Goal: Contribute content: Add original content to the website for others to see

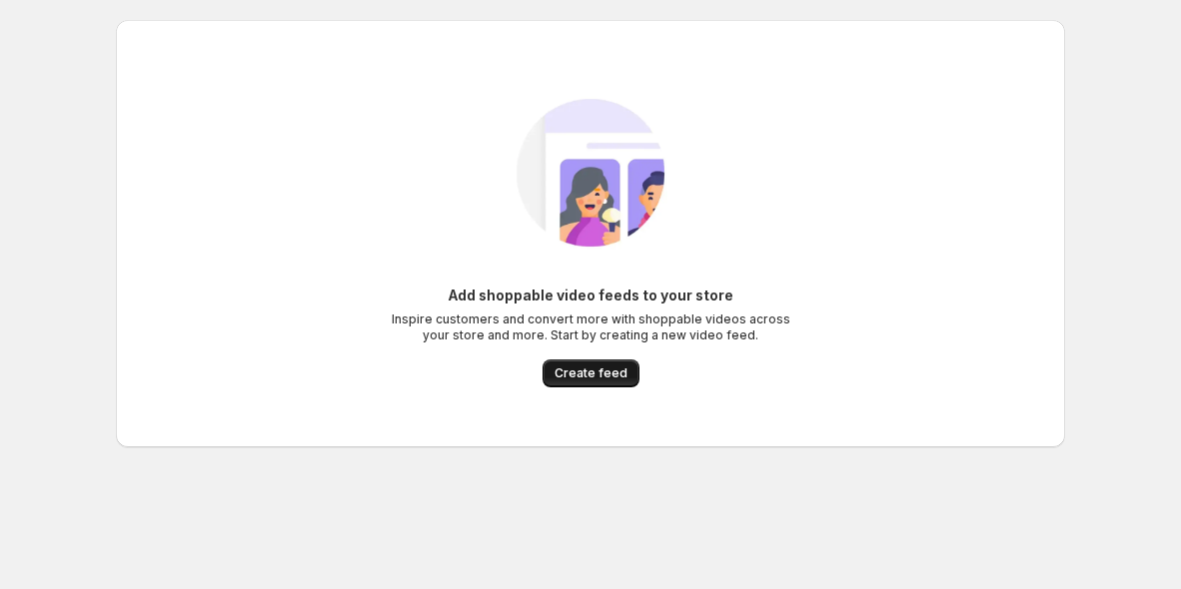
click at [613, 372] on span "Create feed" at bounding box center [590, 374] width 73 height 16
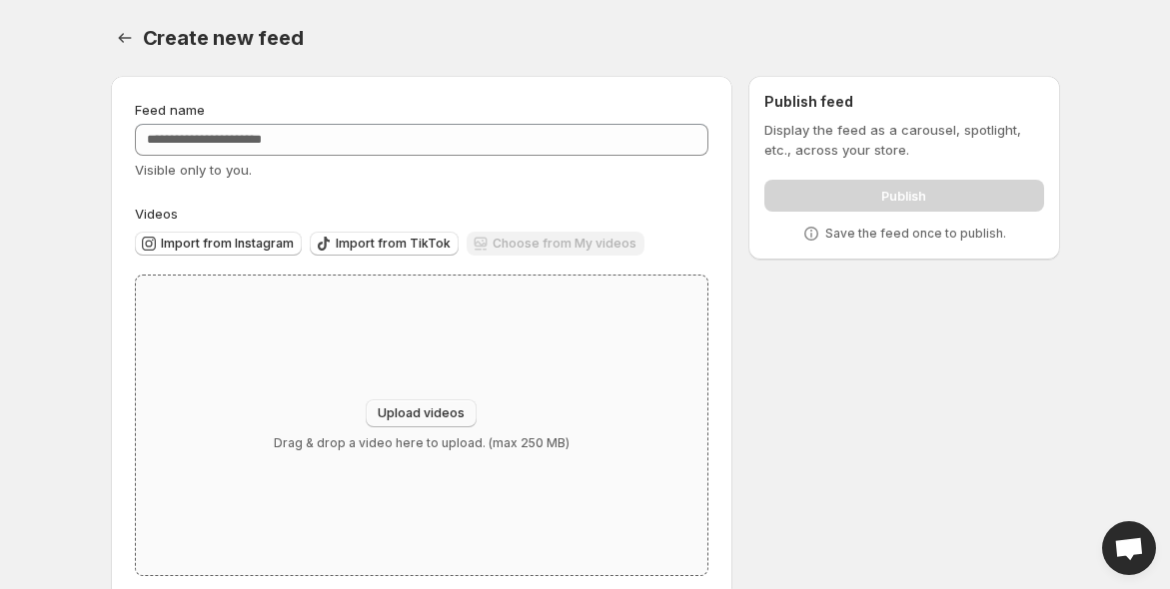
click at [440, 417] on span "Upload videos" at bounding box center [421, 414] width 87 height 16
type input "**********"
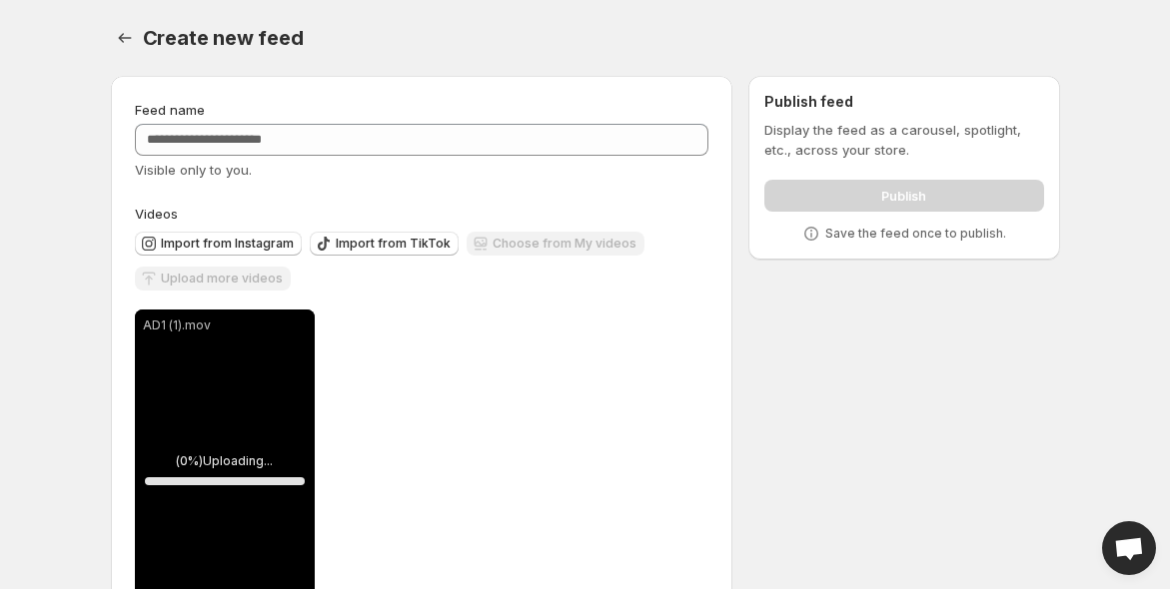
scroll to position [88, 0]
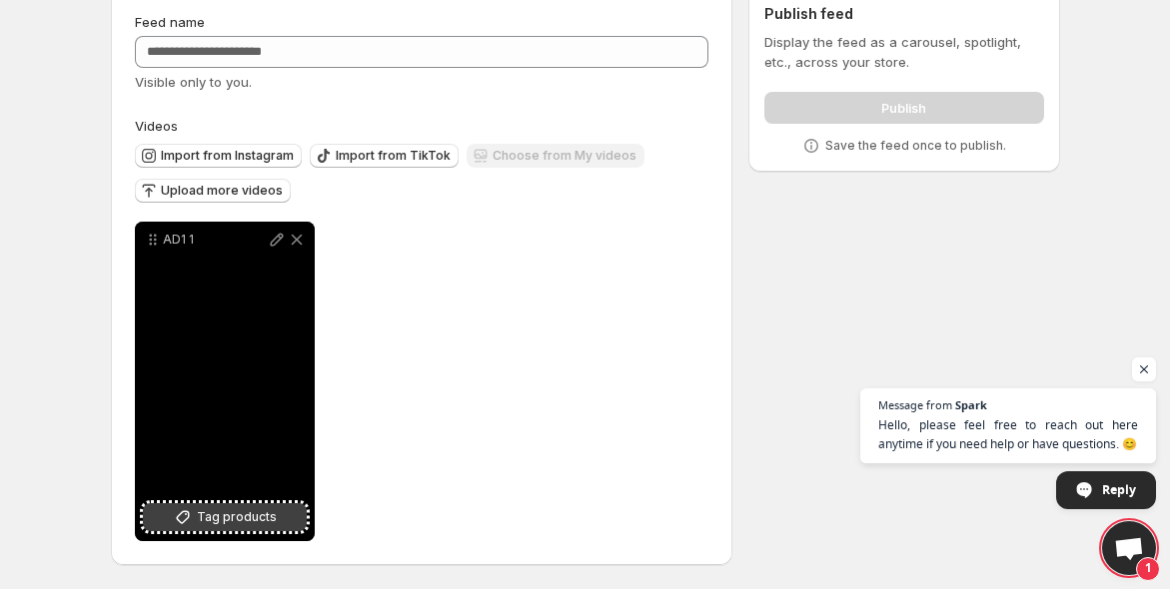
click at [264, 504] on button "Tag products" at bounding box center [225, 517] width 164 height 28
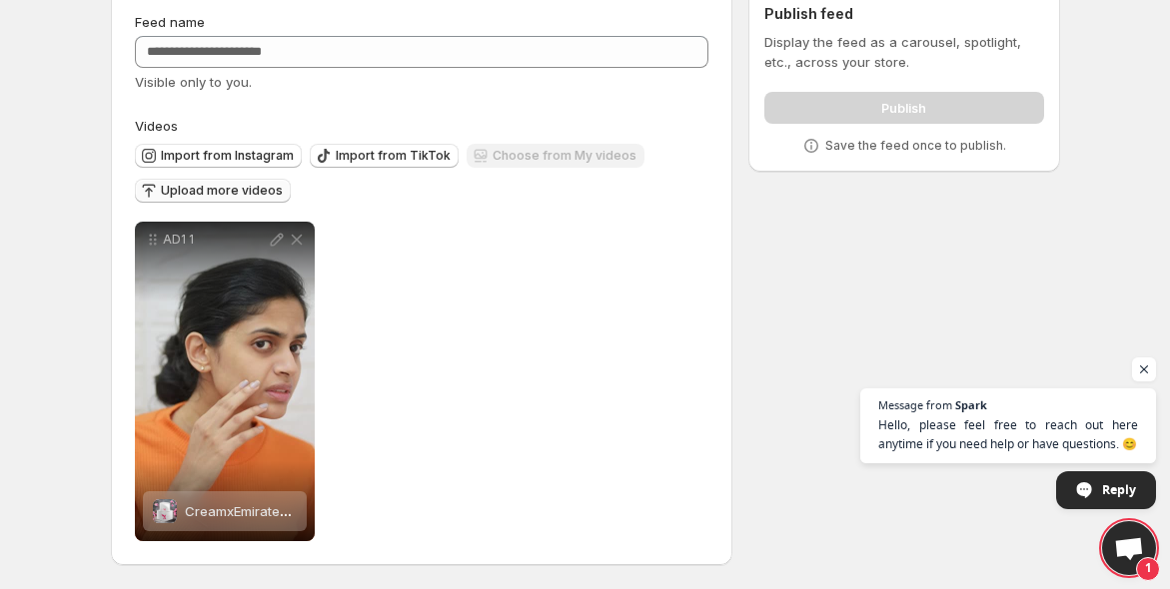
click at [226, 188] on span "Upload more videos" at bounding box center [222, 191] width 122 height 16
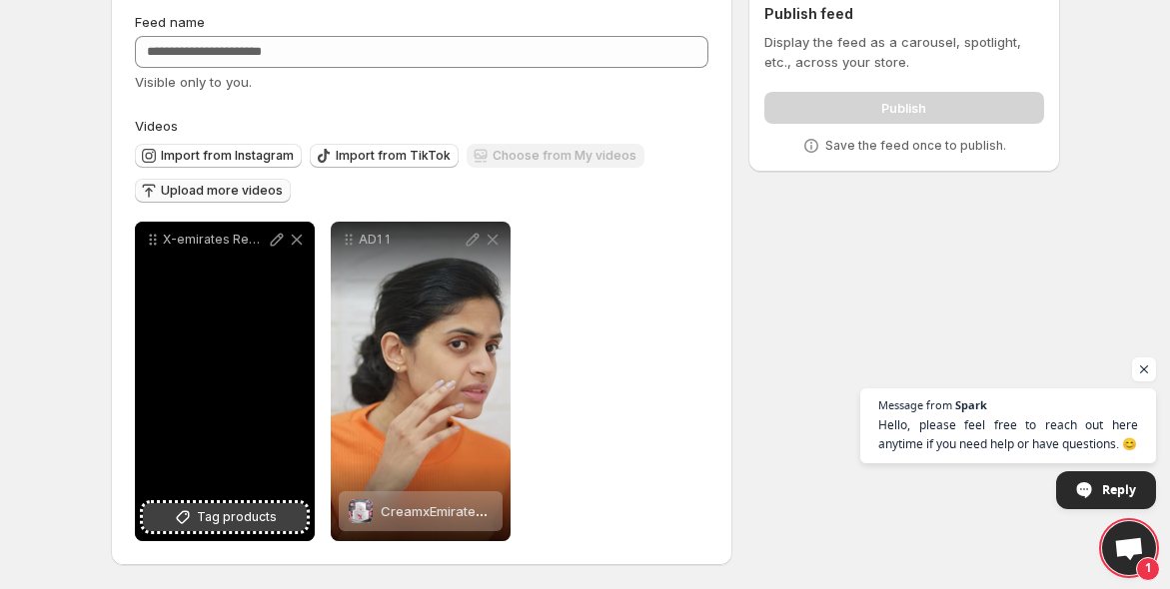
click at [205, 508] on span "Tag products" at bounding box center [237, 517] width 80 height 20
click at [229, 528] on button "Tag products" at bounding box center [225, 517] width 164 height 28
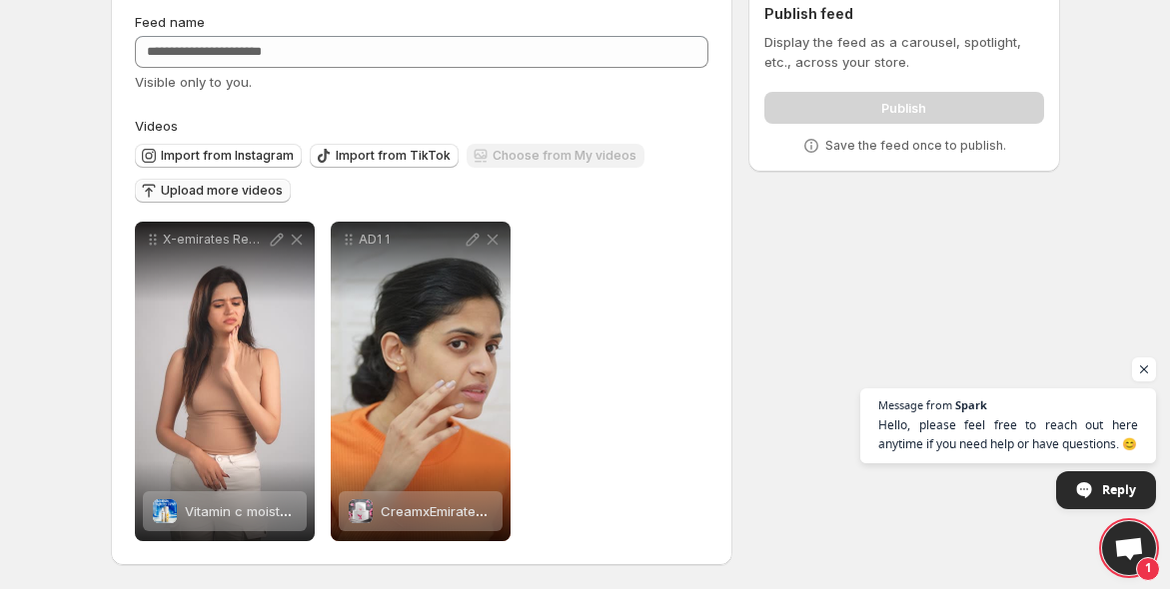
click at [202, 189] on span "Upload more videos" at bounding box center [222, 191] width 122 height 16
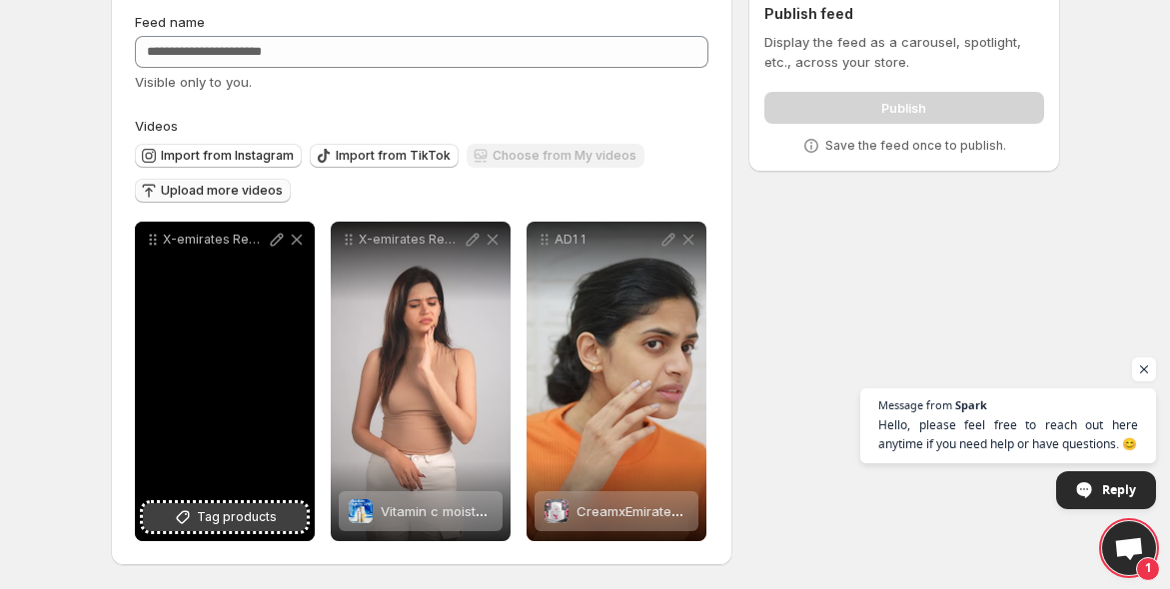
click at [222, 509] on span "Tag products" at bounding box center [237, 517] width 80 height 20
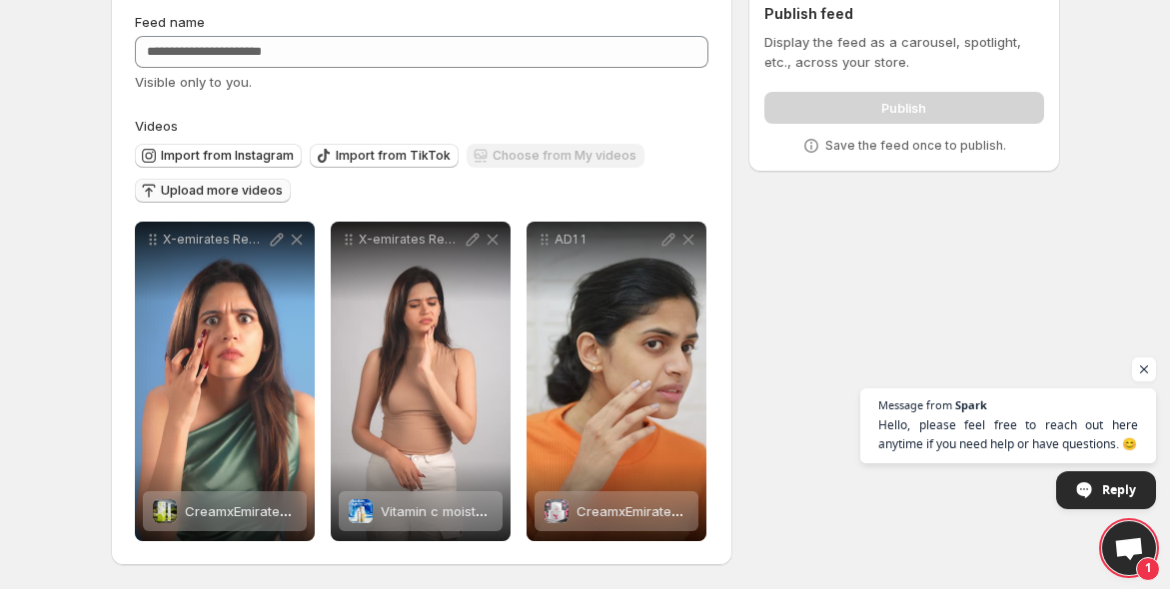
click at [210, 185] on span "Upload more videos" at bounding box center [222, 191] width 122 height 16
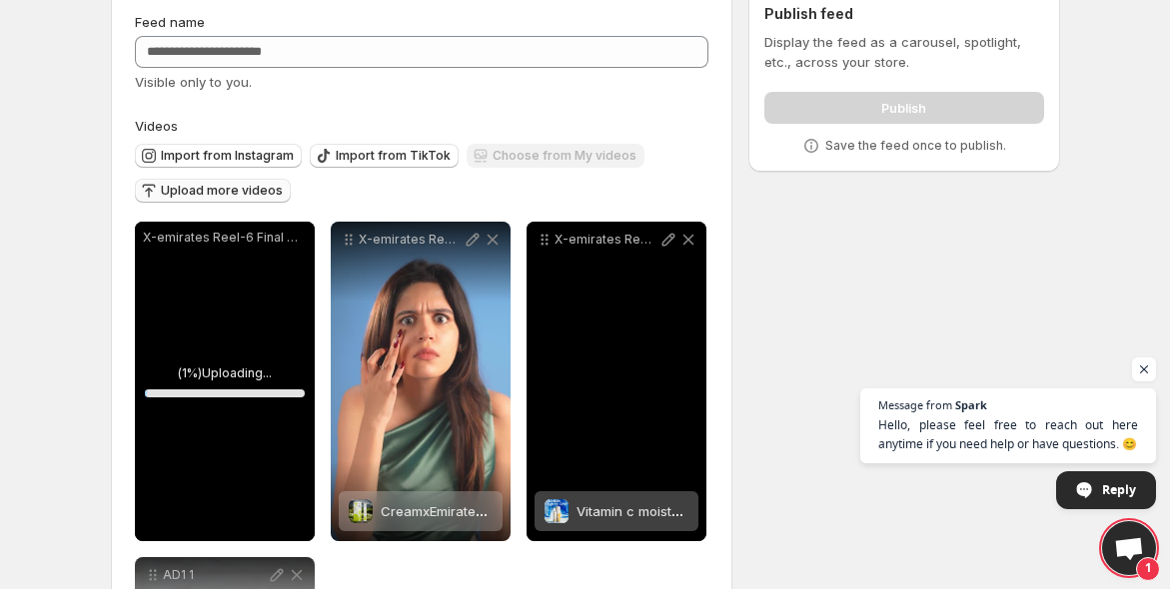
scroll to position [260, 0]
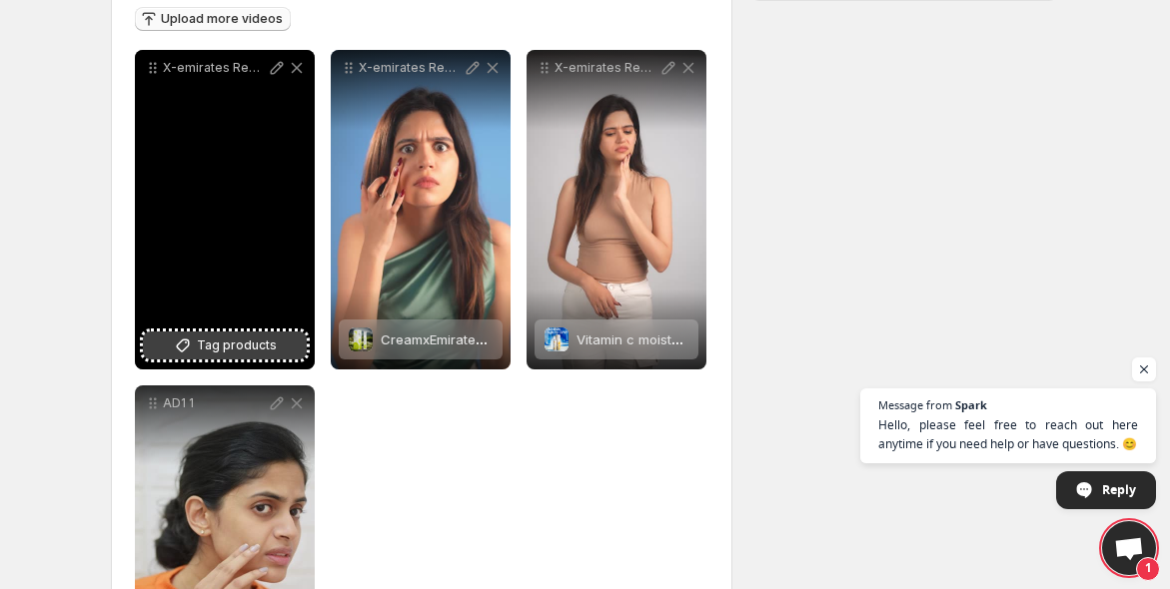
click at [223, 355] on button "Tag products" at bounding box center [225, 346] width 164 height 28
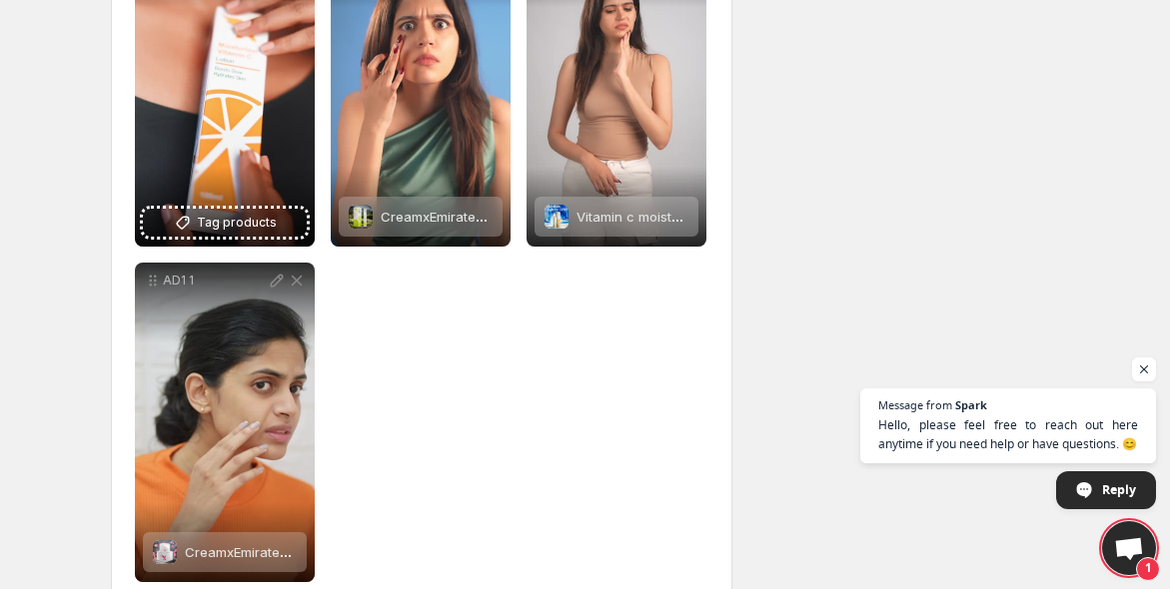
scroll to position [308, 0]
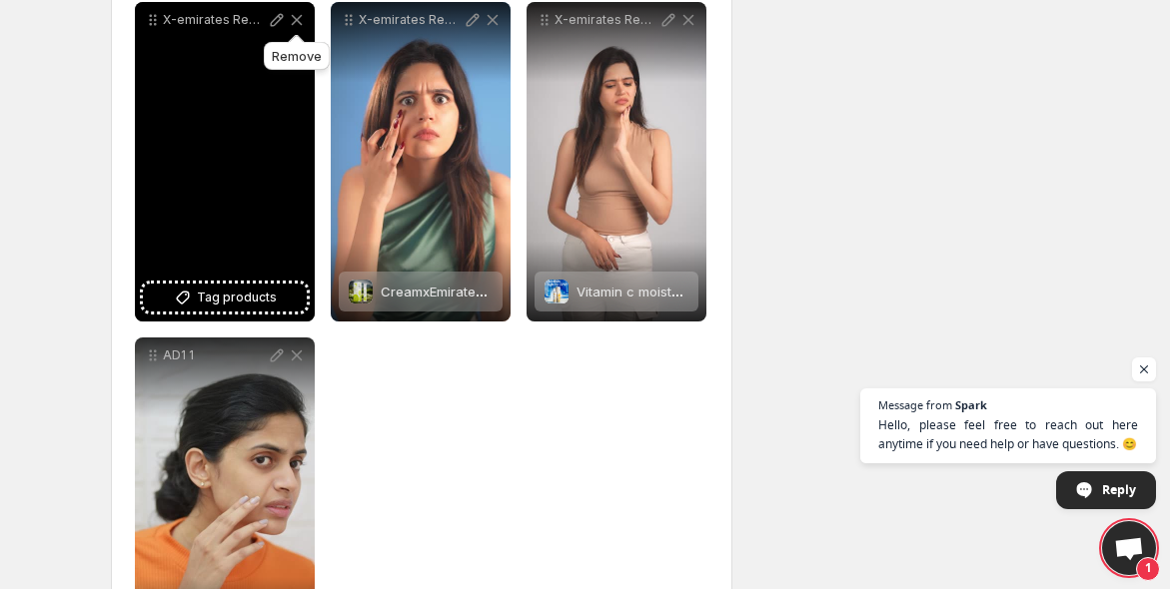
click at [292, 16] on icon at bounding box center [296, 20] width 11 height 10
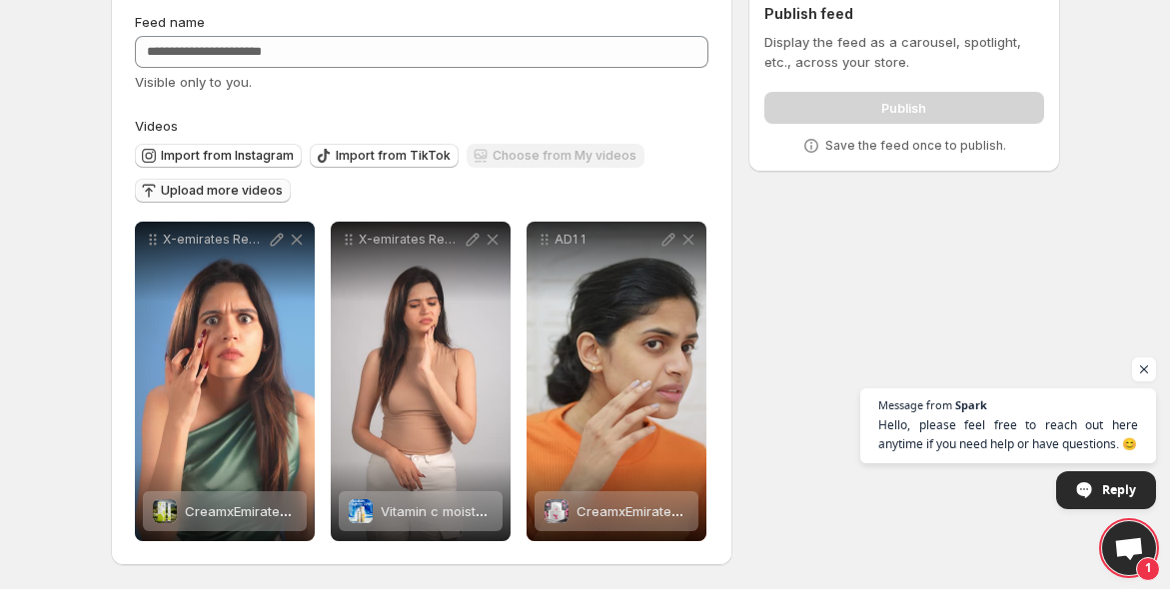
scroll to position [88, 0]
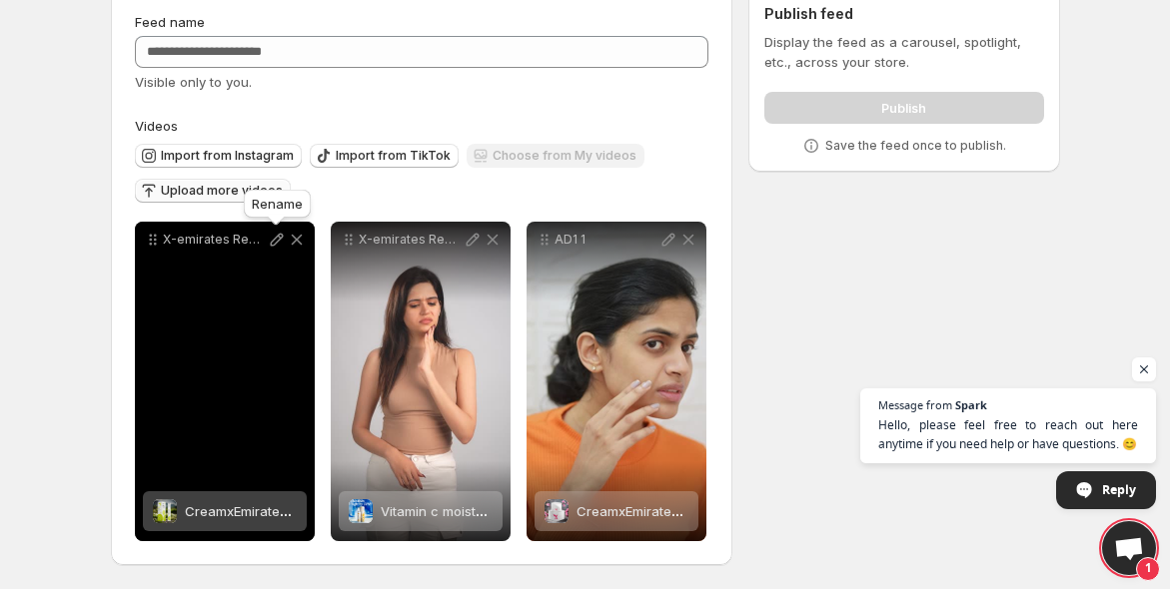
click at [271, 238] on icon at bounding box center [277, 240] width 20 height 20
click at [152, 243] on icon at bounding box center [153, 240] width 20 height 20
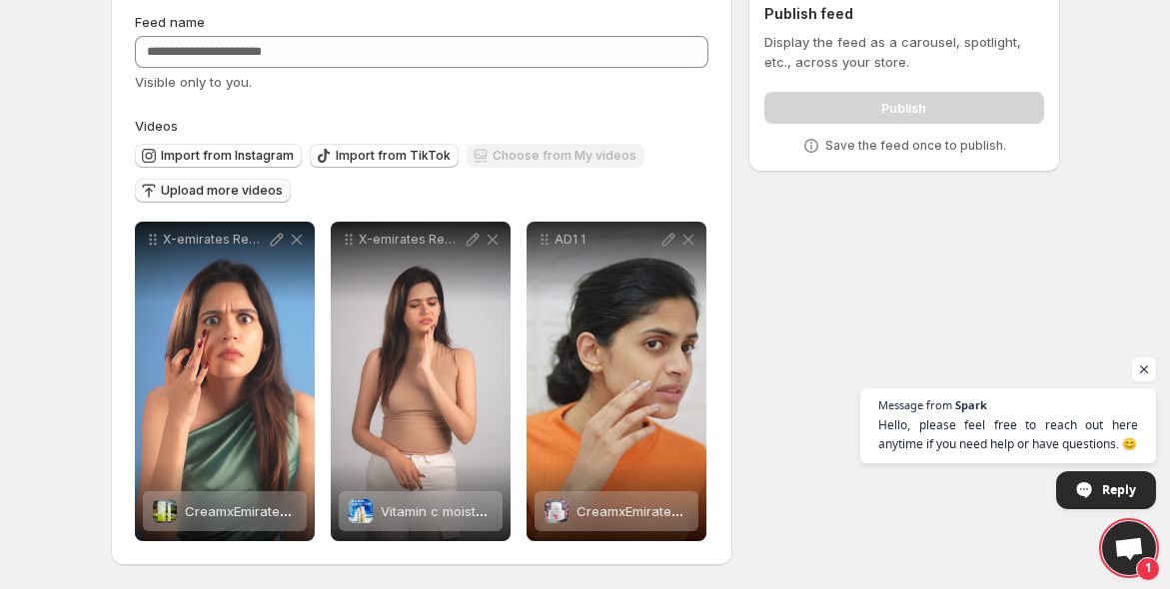
click at [242, 195] on span "Upload more videos" at bounding box center [222, 191] width 122 height 16
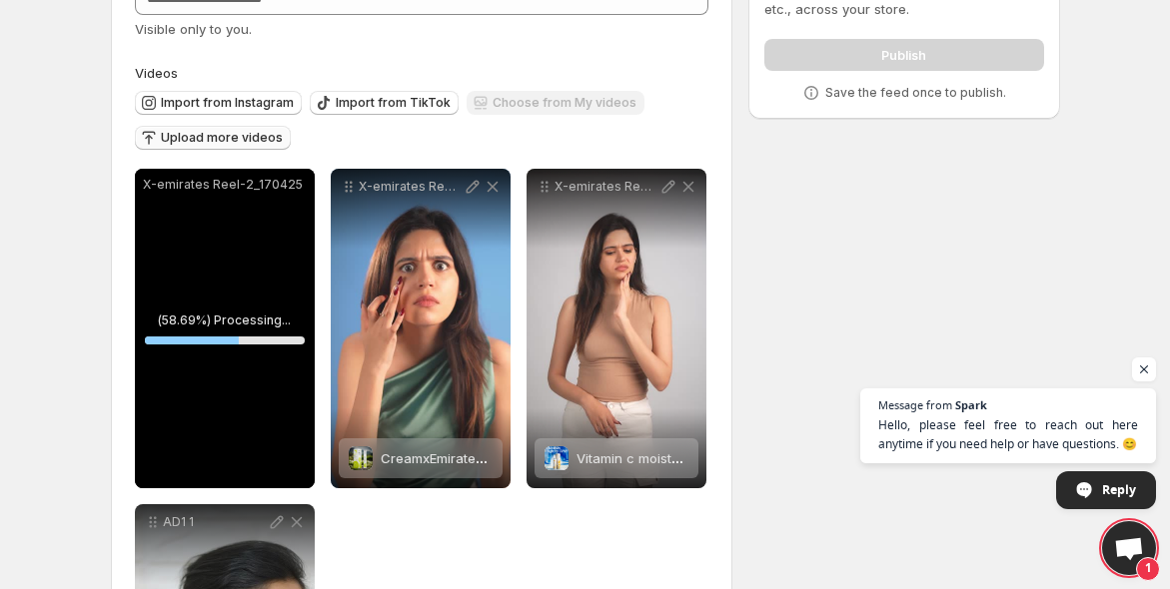
scroll to position [321, 0]
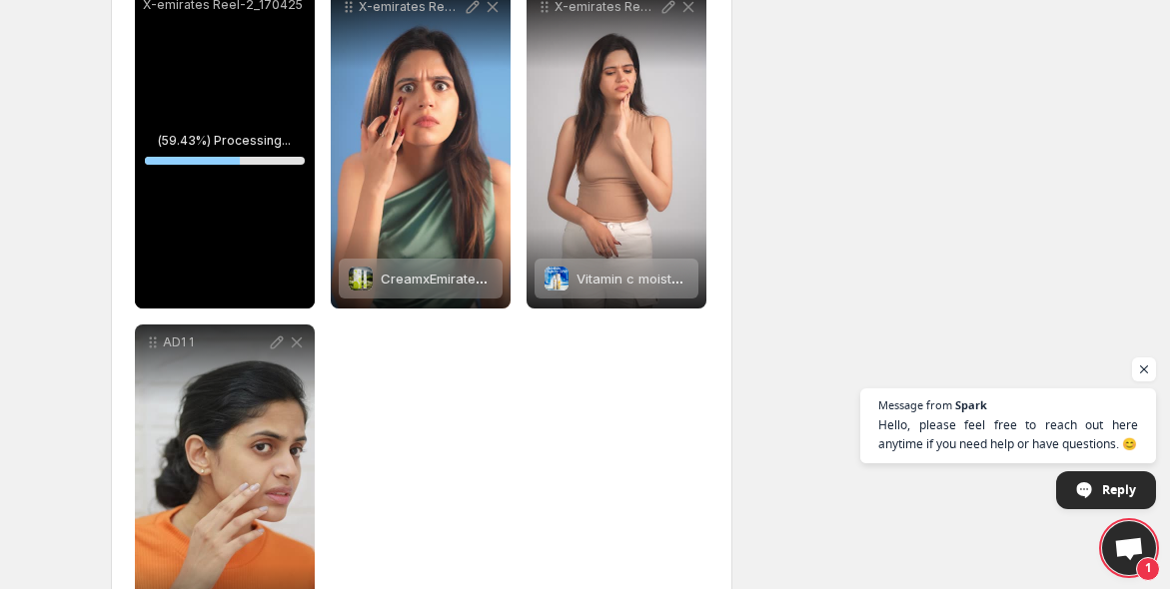
click at [519, 434] on div "**********" at bounding box center [422, 316] width 574 height 655
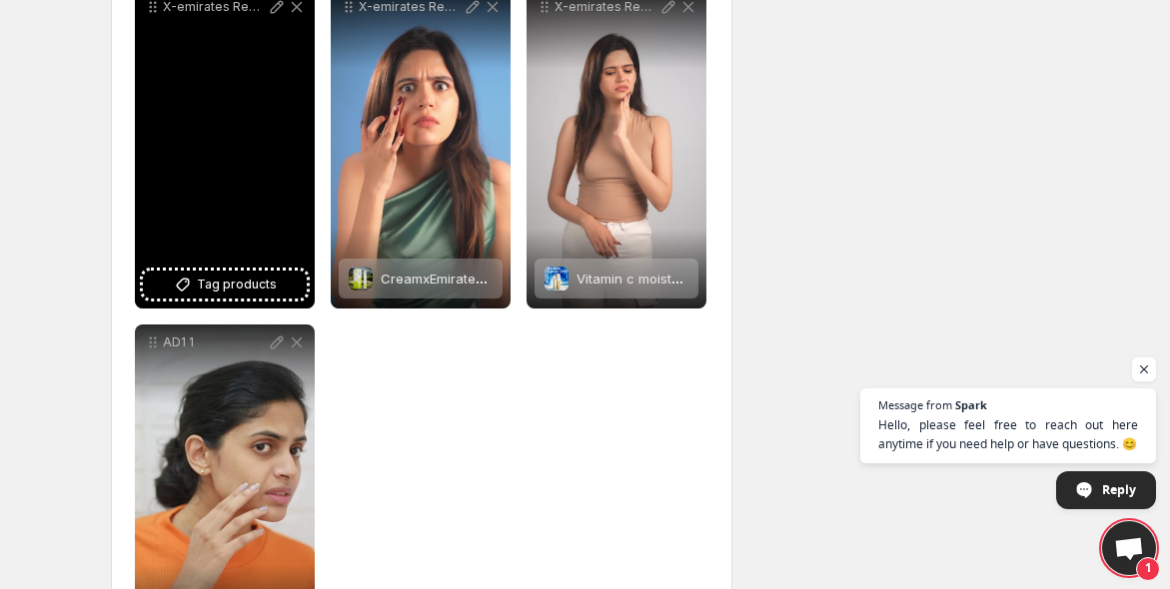
click at [227, 266] on div "X-emirates Reel-2_170425" at bounding box center [225, 149] width 180 height 320
click at [227, 277] on span "Tag products" at bounding box center [237, 285] width 80 height 20
click at [228, 283] on span "Tag products" at bounding box center [237, 285] width 80 height 20
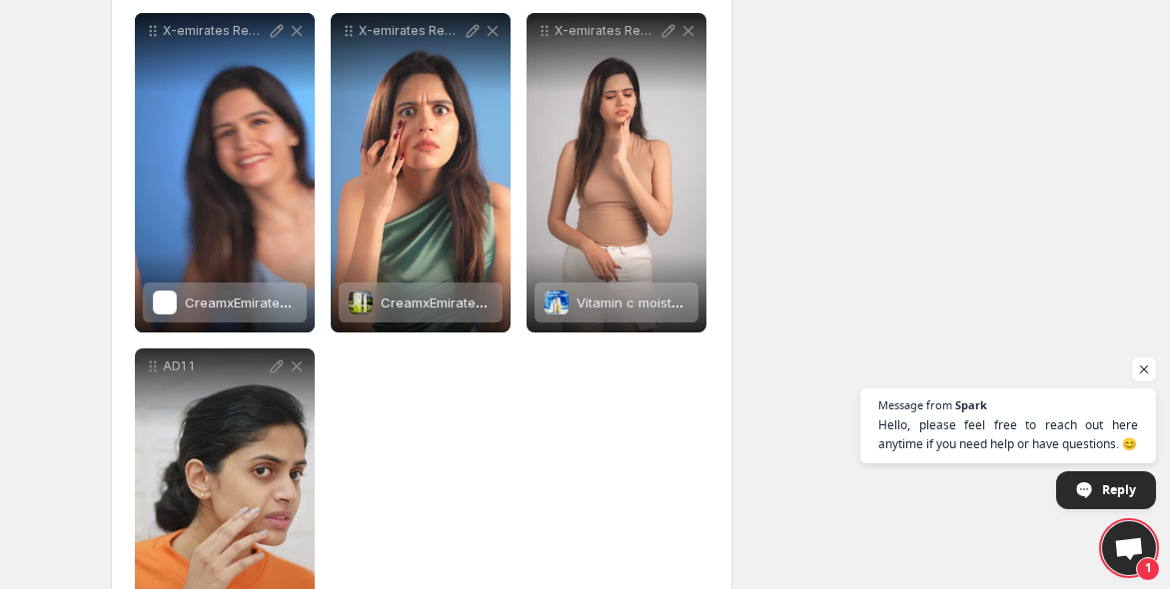
scroll to position [0, 0]
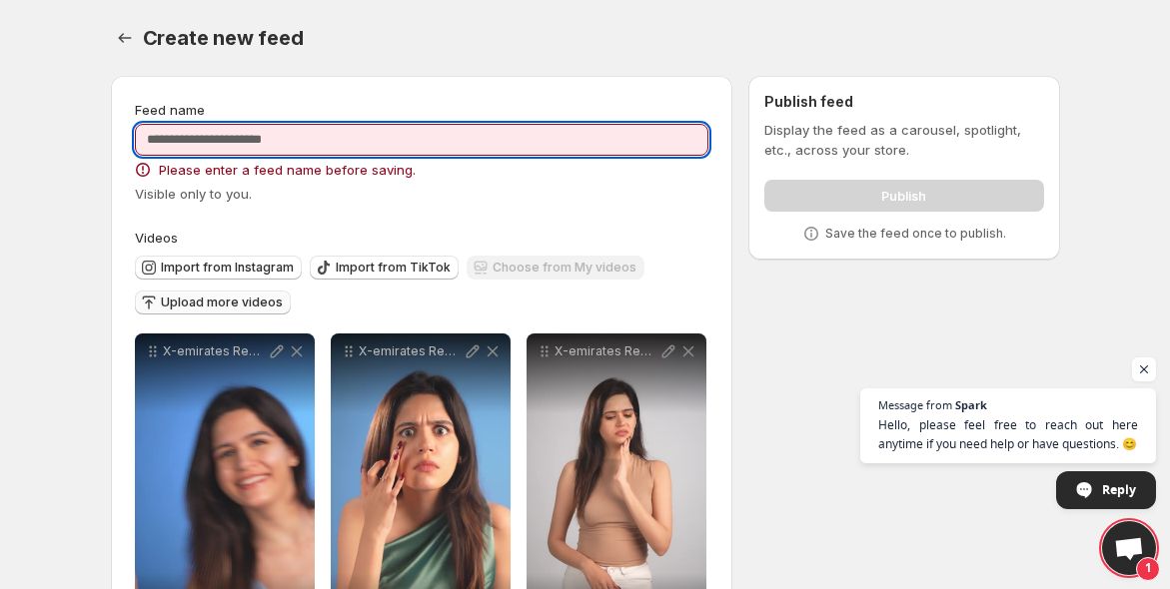
click at [302, 150] on input "Feed name" at bounding box center [422, 140] width 574 height 32
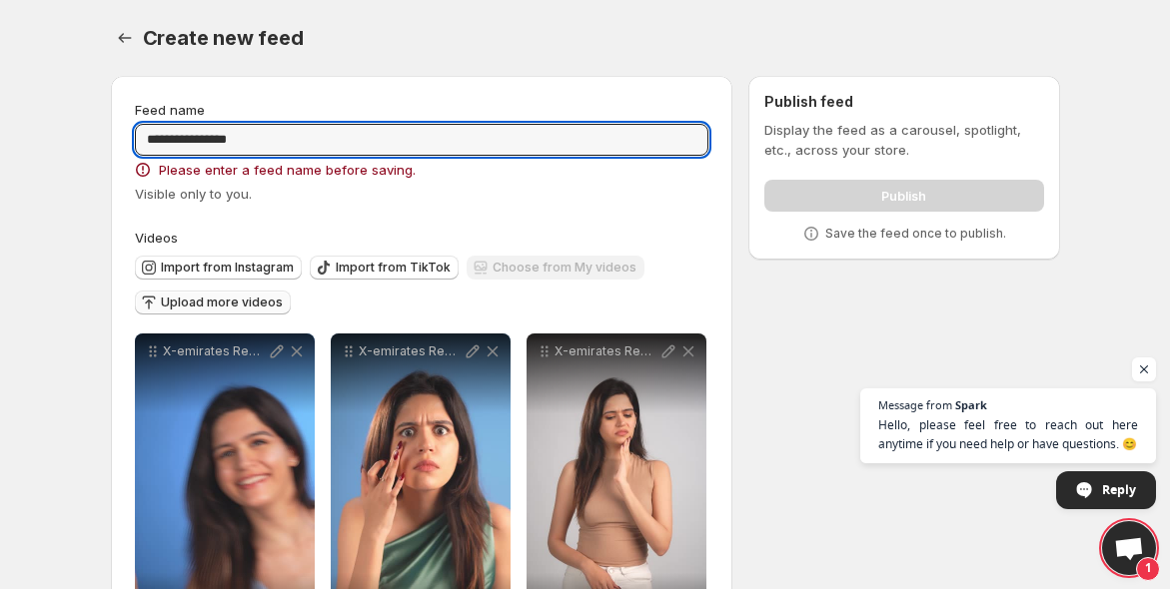
type input "**********"
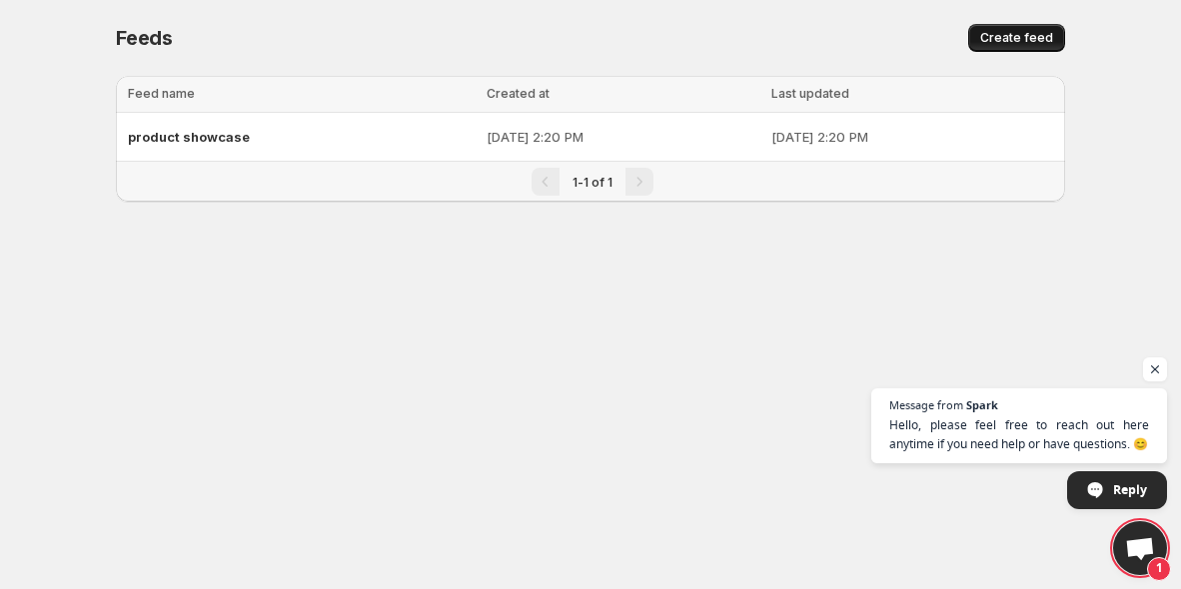
click at [1023, 38] on span "Create feed" at bounding box center [1016, 38] width 73 height 16
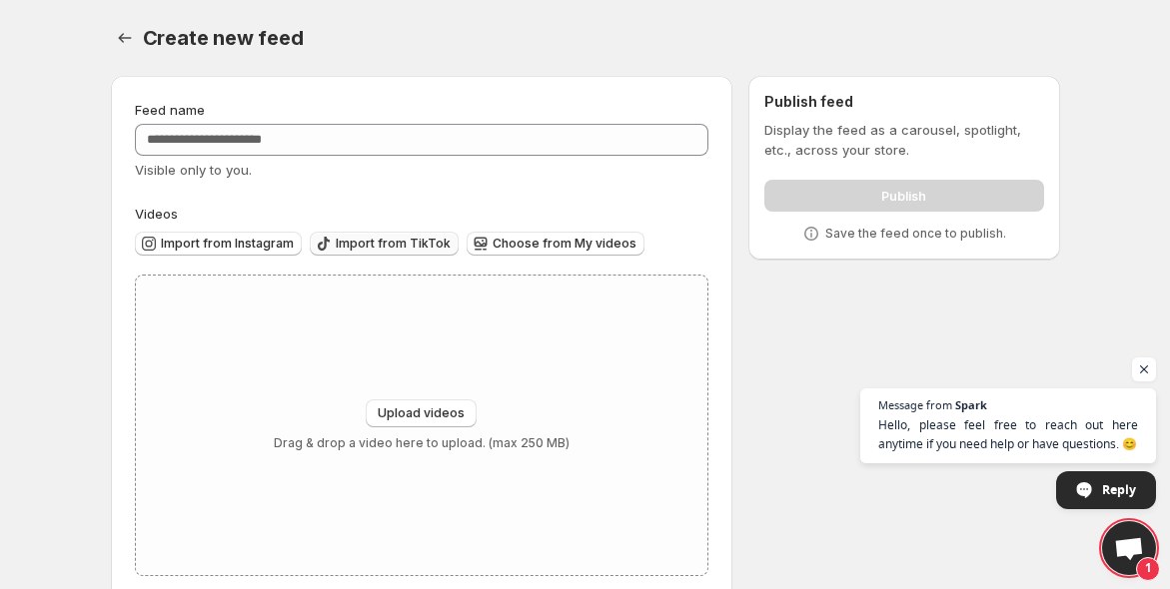
scroll to position [34, 0]
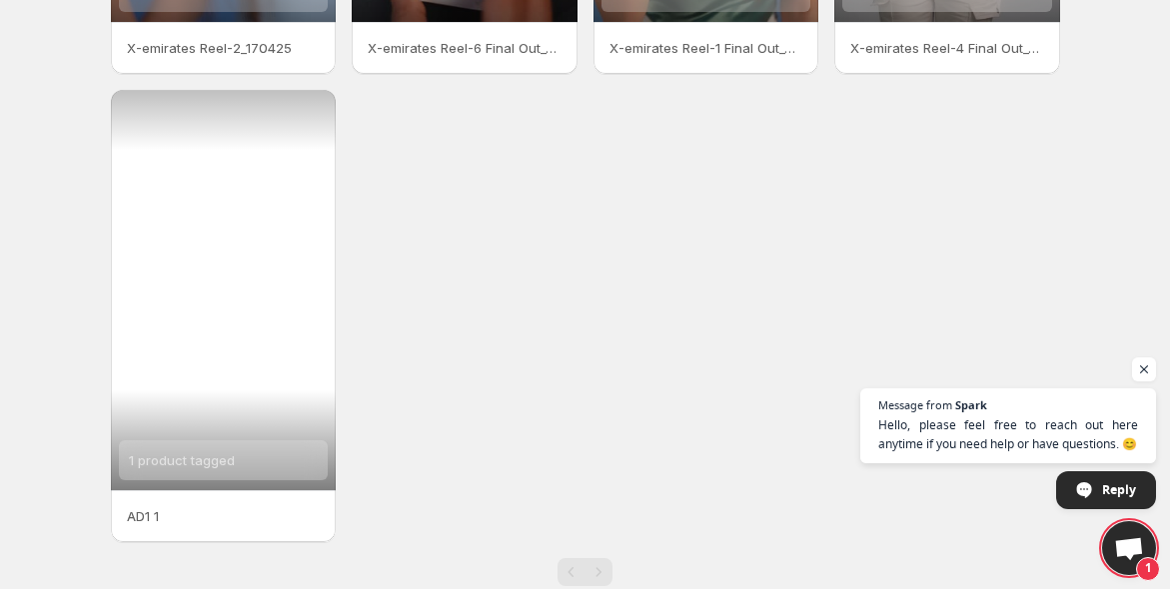
scroll to position [464, 0]
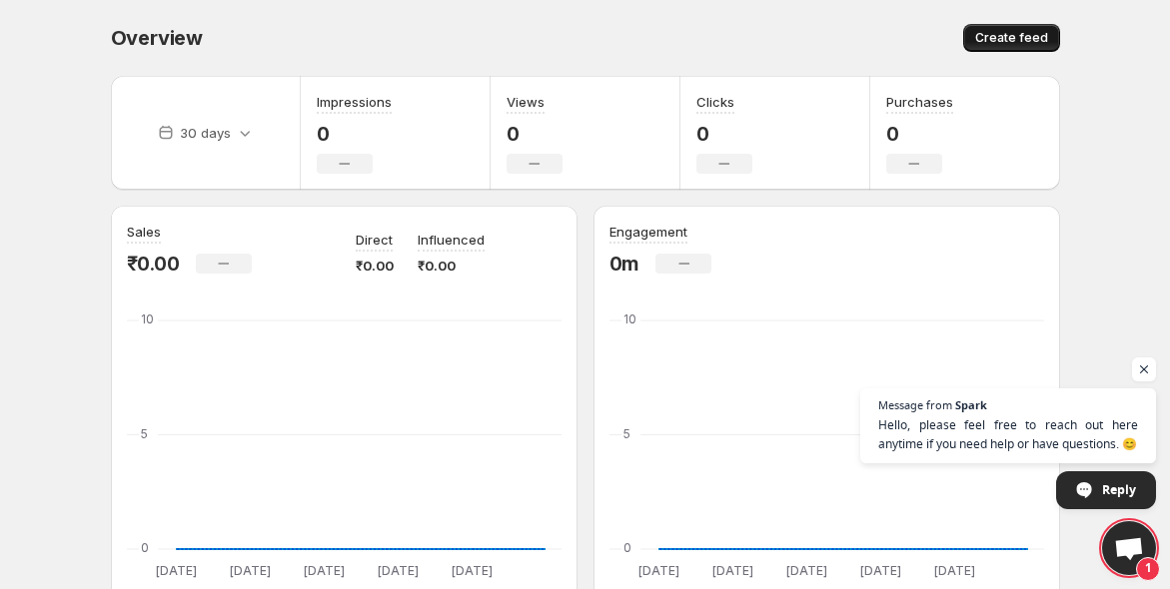
click at [1013, 29] on button "Create feed" at bounding box center [1011, 38] width 97 height 28
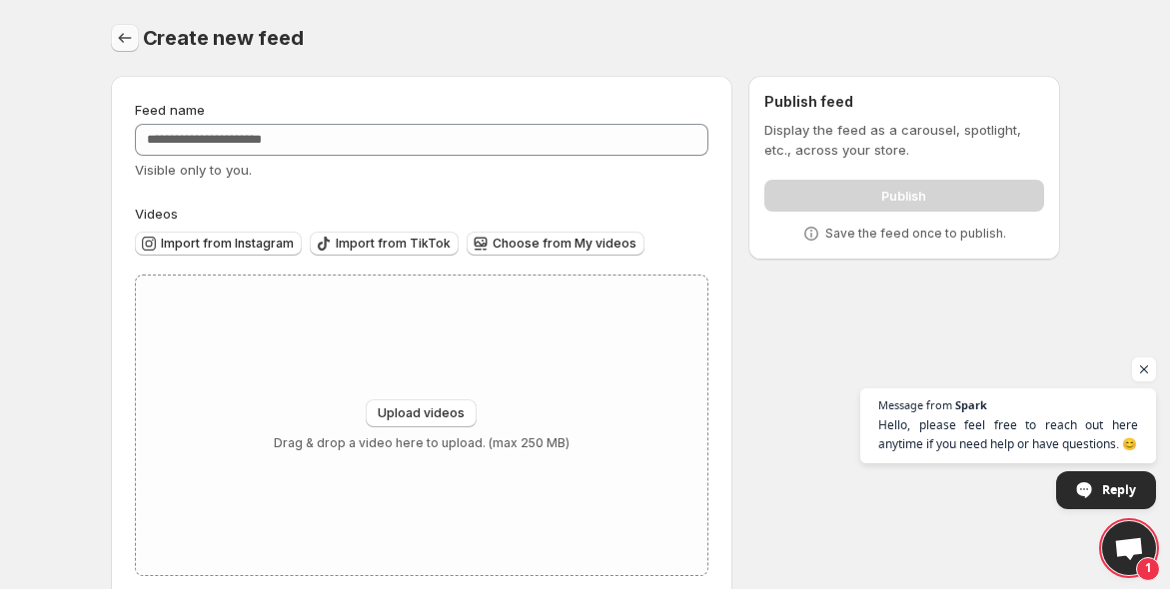
click at [112, 36] on button "Settings" at bounding box center [125, 38] width 28 height 28
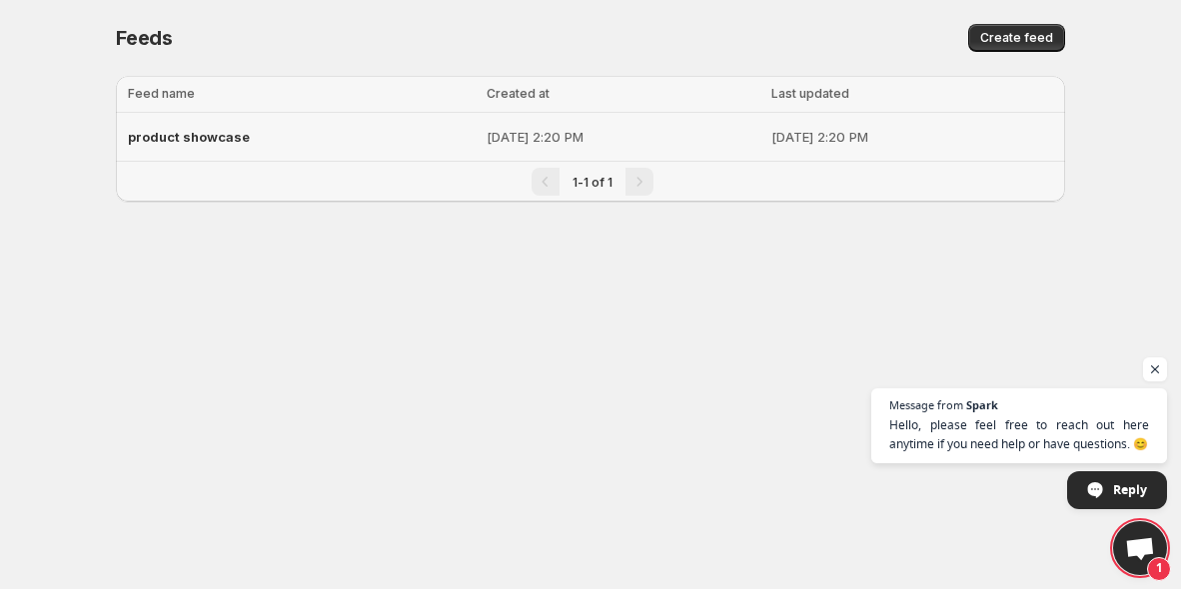
click at [332, 127] on div "product showcase" at bounding box center [301, 137] width 347 height 36
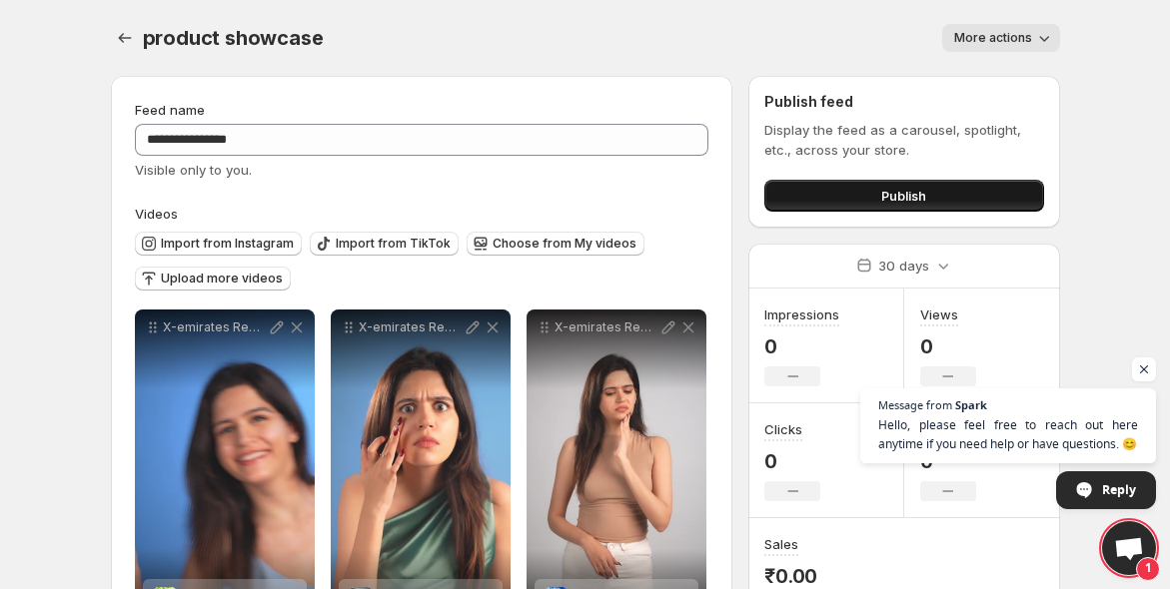
click at [910, 198] on span "Publish" at bounding box center [903, 196] width 45 height 20
click at [925, 206] on button "Publish" at bounding box center [903, 196] width 279 height 32
